Goal: Information Seeking & Learning: Learn about a topic

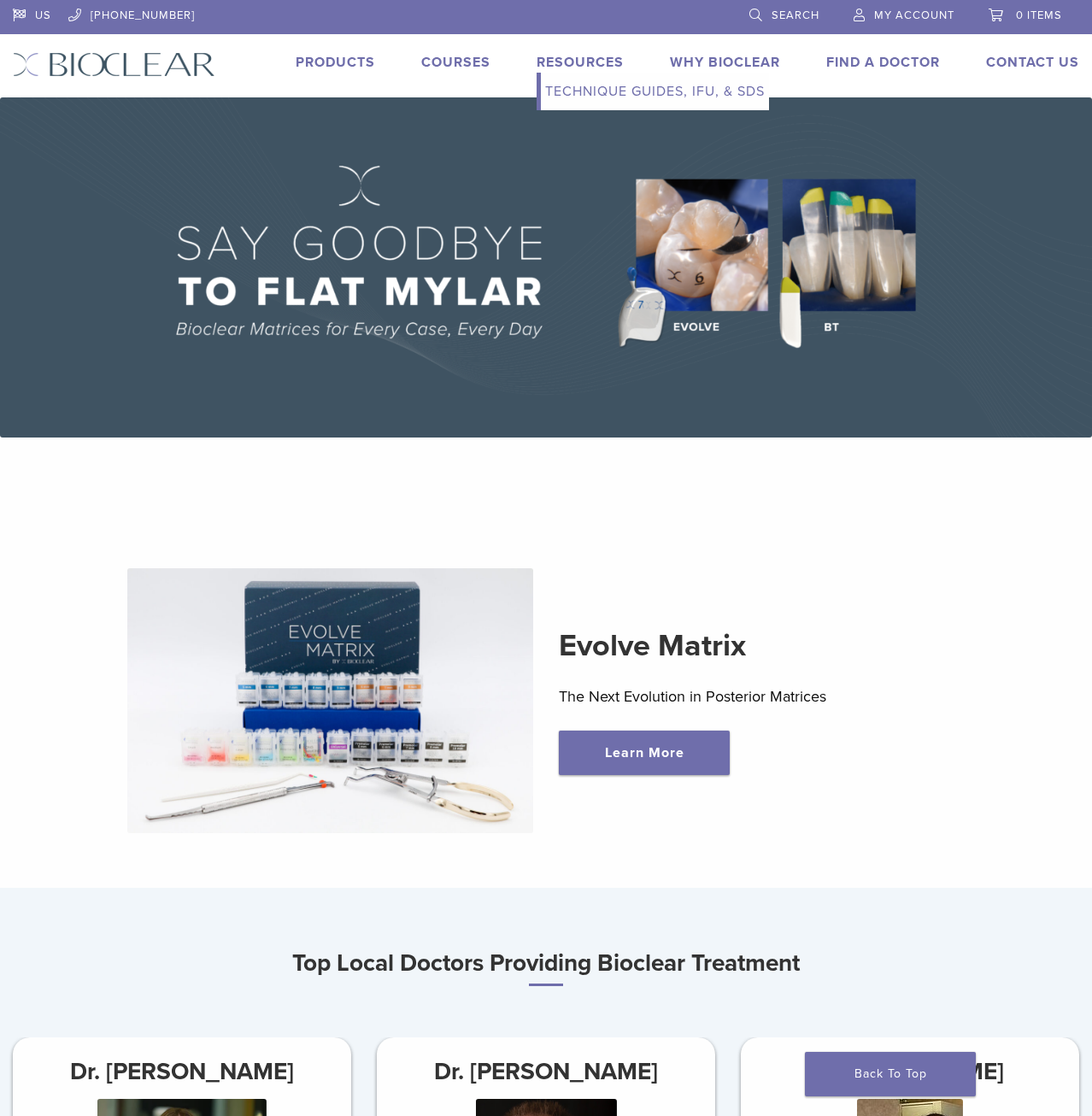
click at [559, 60] on link "Resources" at bounding box center [580, 63] width 87 height 17
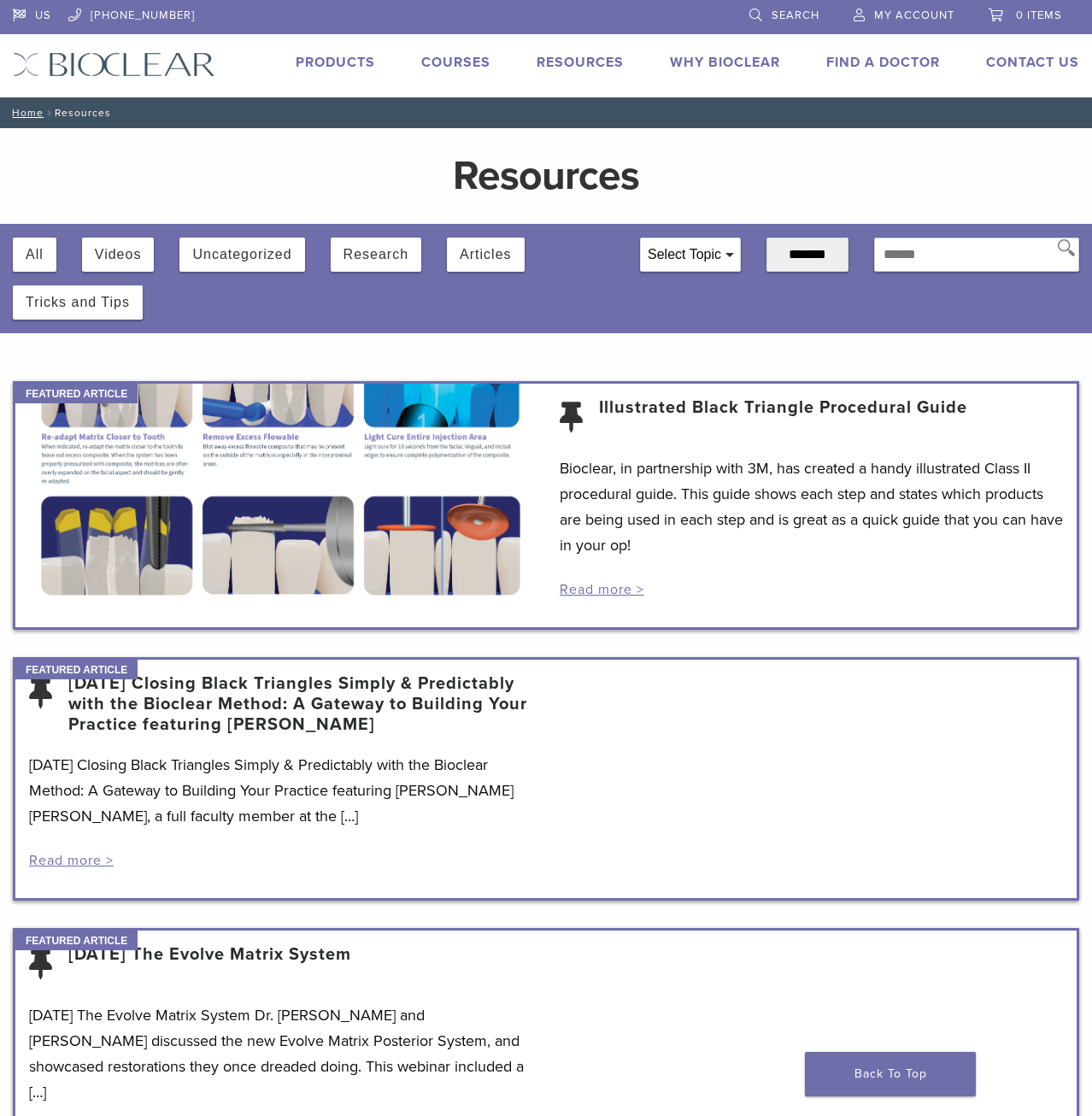
click at [685, 183] on h1 "Resources" at bounding box center [546, 175] width 702 height 41
click at [220, 251] on button "Uncategorized" at bounding box center [242, 254] width 99 height 34
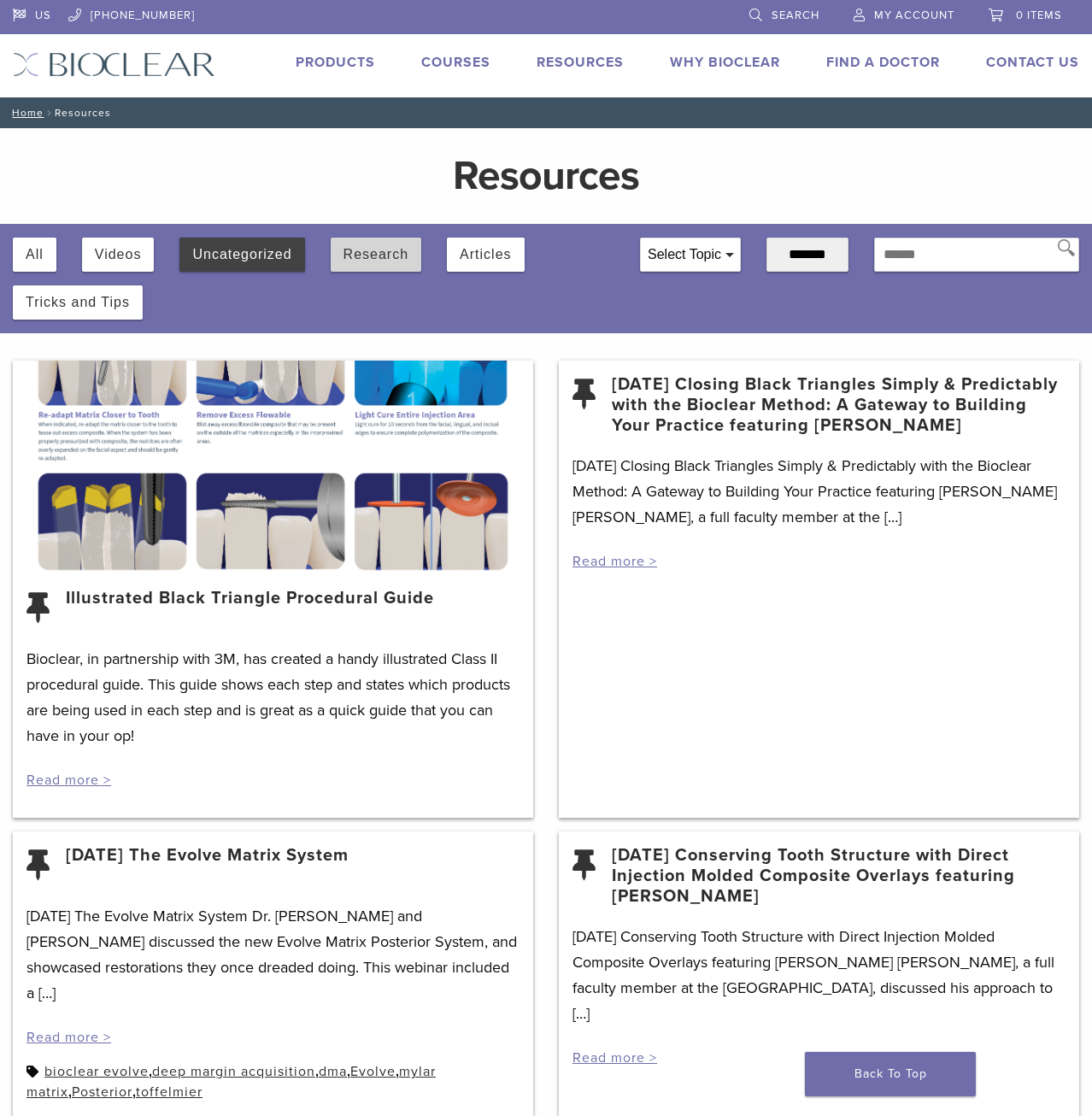
click at [381, 252] on button "Research" at bounding box center [376, 254] width 65 height 34
click at [115, 203] on div "Resources" at bounding box center [546, 176] width 1092 height 96
